Goal: Manage account settings

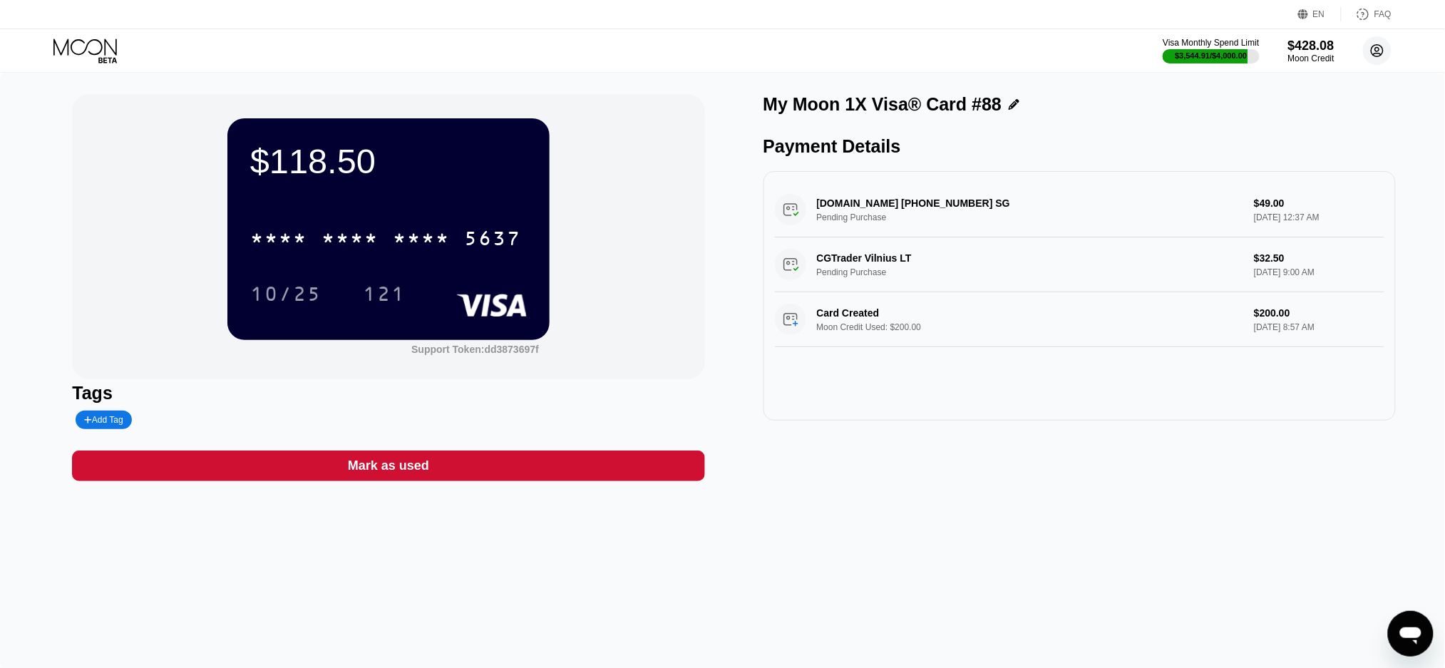
click at [1372, 41] on circle at bounding box center [1377, 50] width 29 height 29
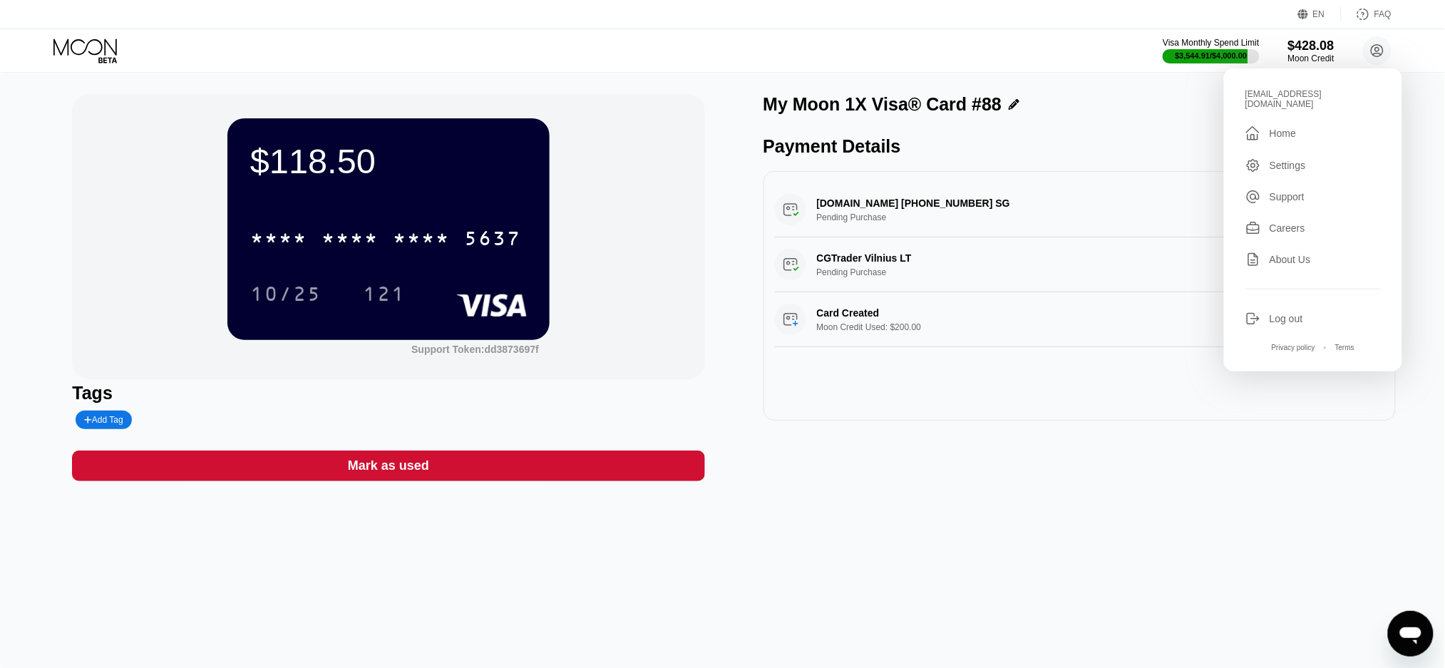
click at [1285, 128] on div "Home" at bounding box center [1282, 133] width 26 height 11
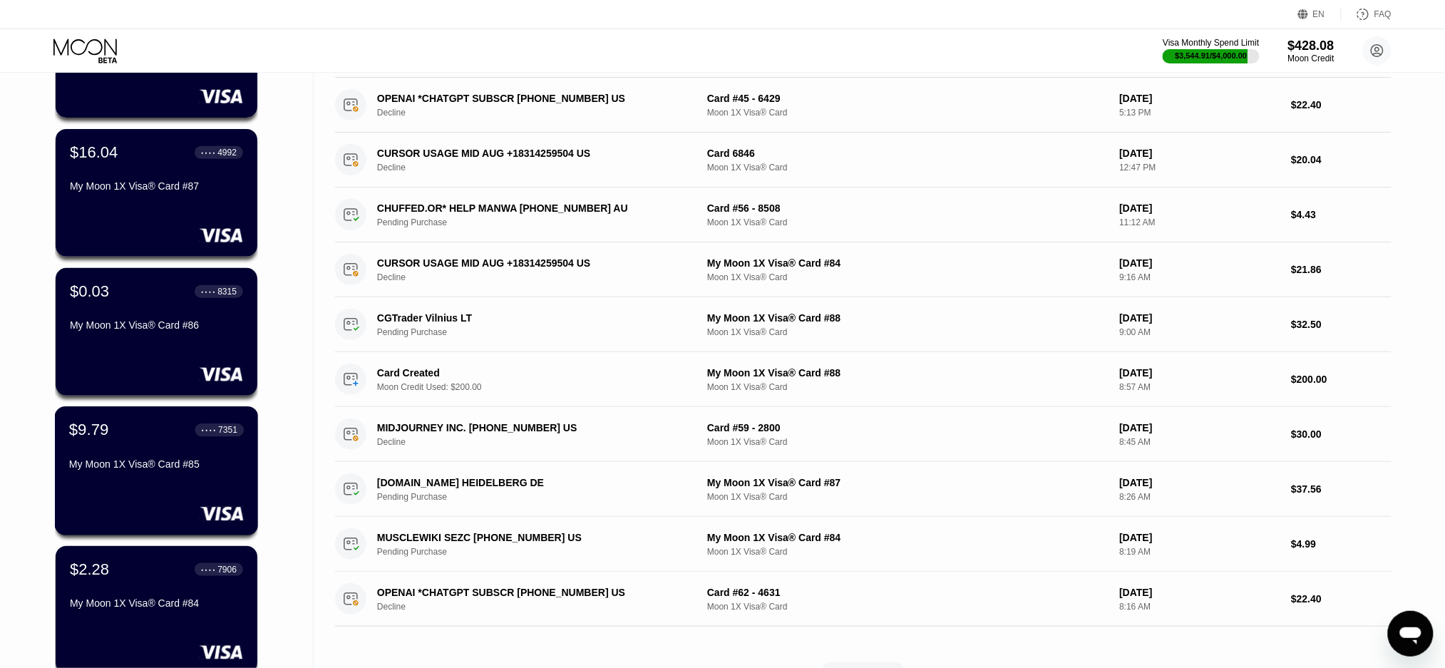
scroll to position [380, 0]
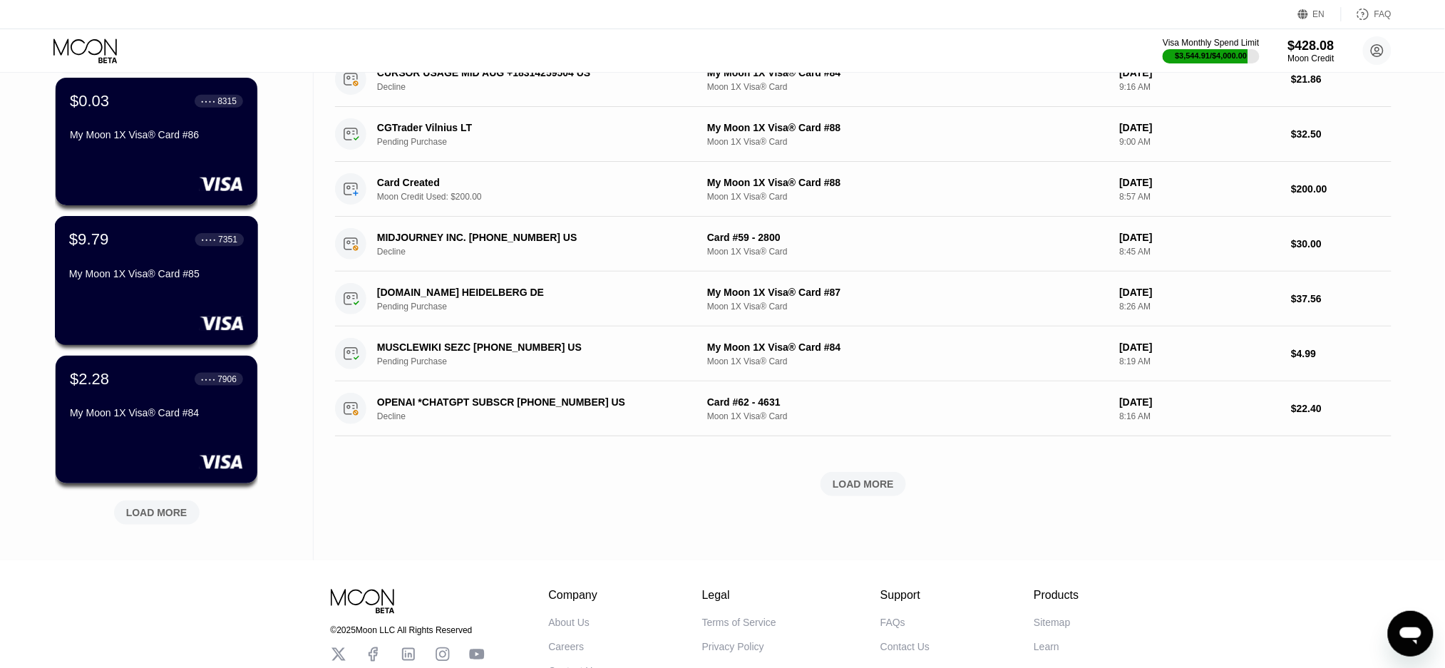
click at [164, 279] on div "My Moon 1X Visa® Card #85" at bounding box center [156, 273] width 175 height 11
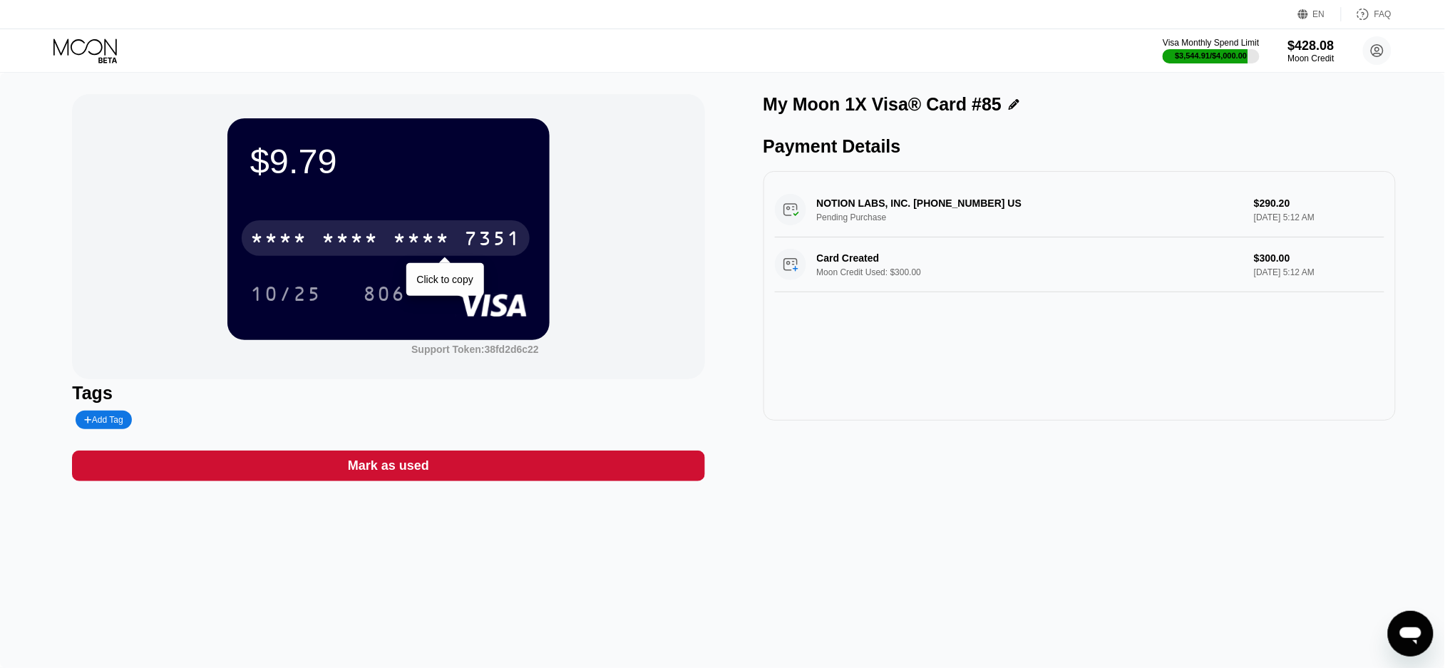
click at [441, 244] on div "* * * *" at bounding box center [421, 240] width 57 height 23
click at [427, 239] on div "* * * *" at bounding box center [421, 240] width 57 height 23
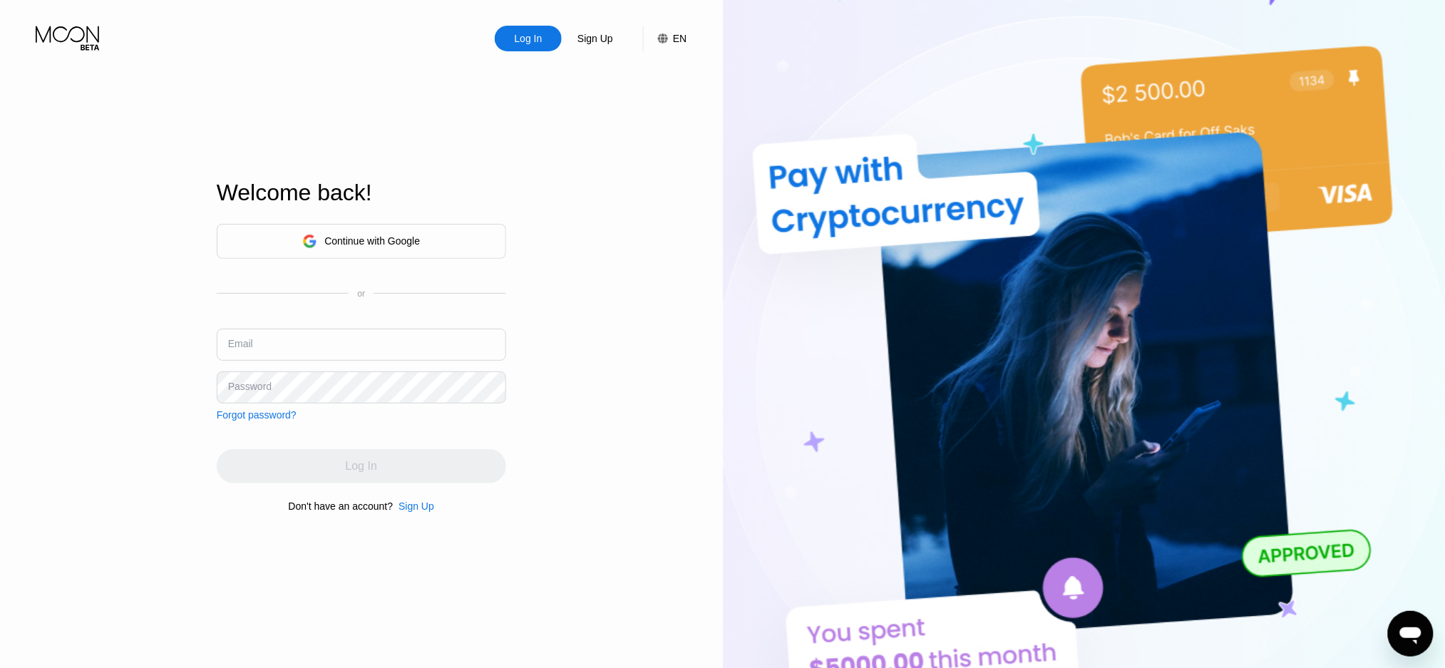
type input "[EMAIL_ADDRESS][DOMAIN_NAME]"
click at [540, 35] on div "Log In" at bounding box center [528, 38] width 31 height 14
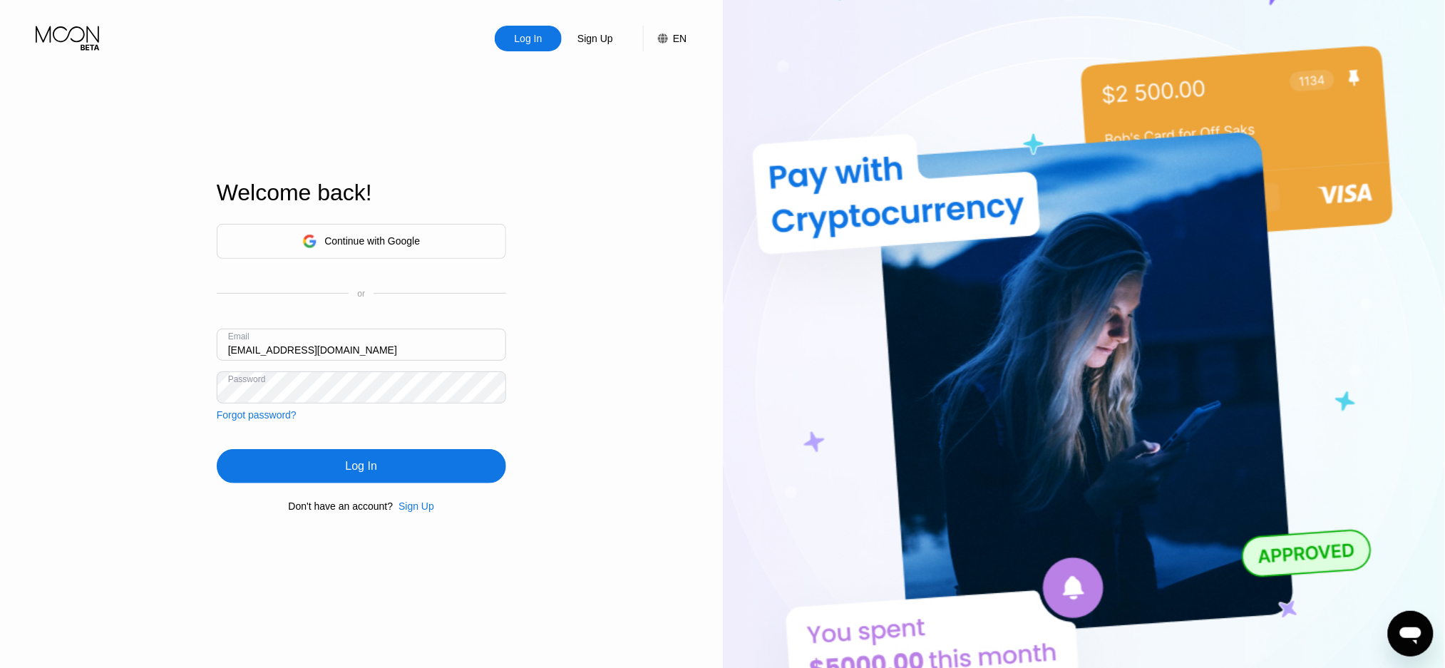
click at [351, 473] on div "Log In" at bounding box center [361, 466] width 31 height 14
